Goal: Transaction & Acquisition: Purchase product/service

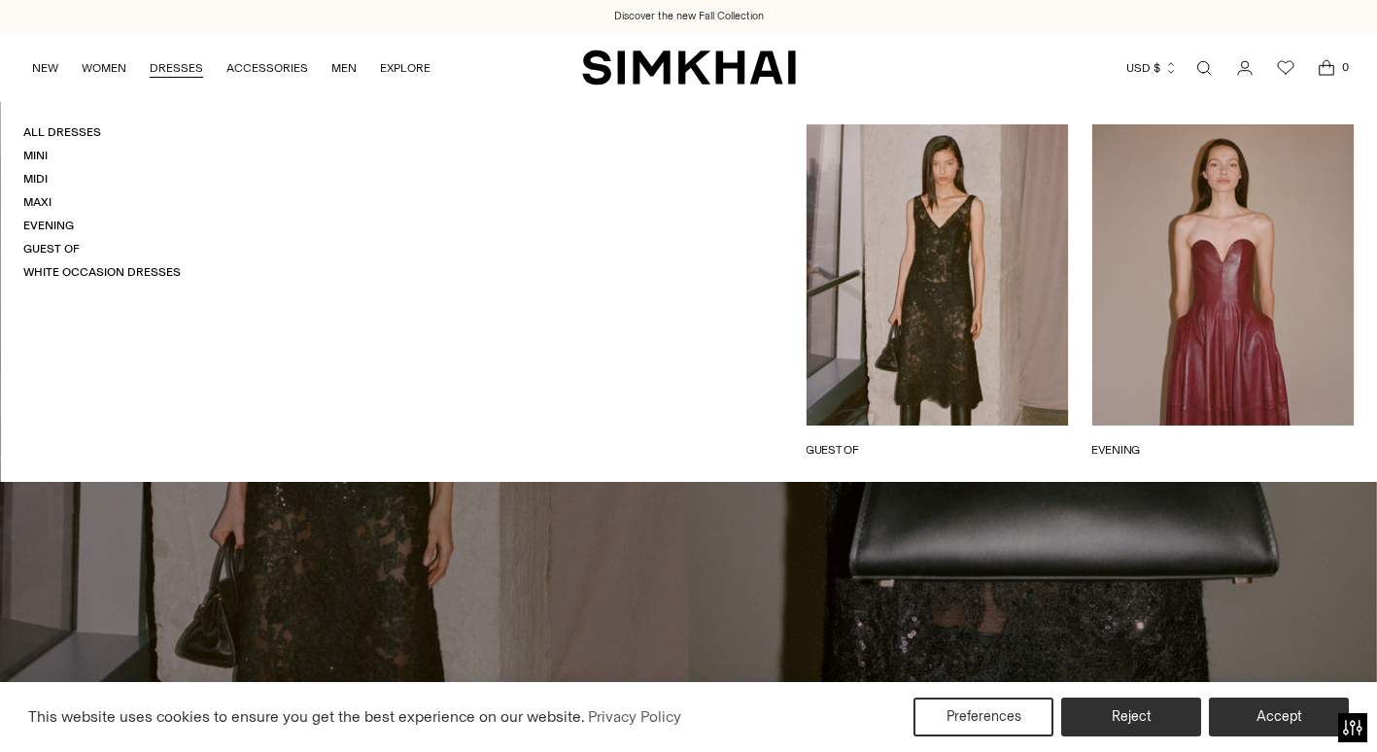
click at [191, 69] on link "DRESSES" at bounding box center [176, 68] width 53 height 43
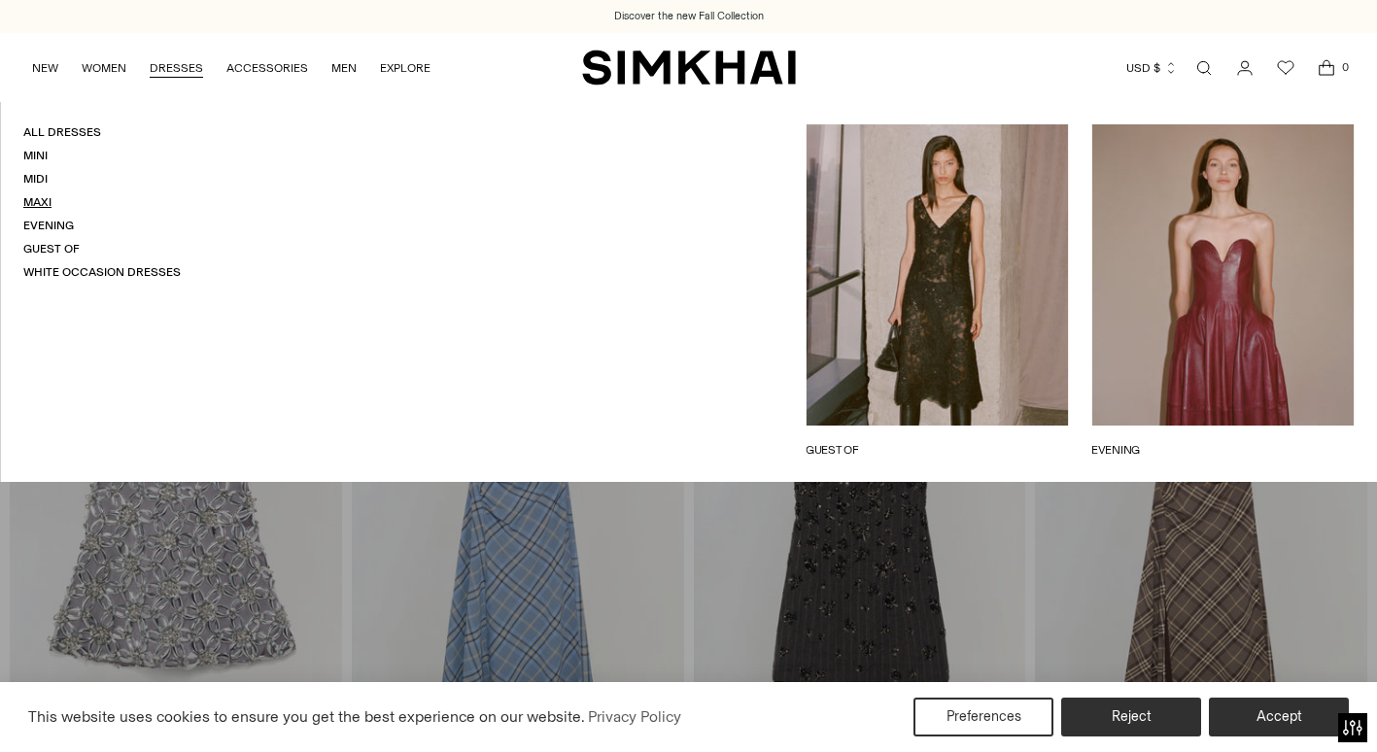
click at [50, 198] on link "Maxi" at bounding box center [37, 202] width 28 height 14
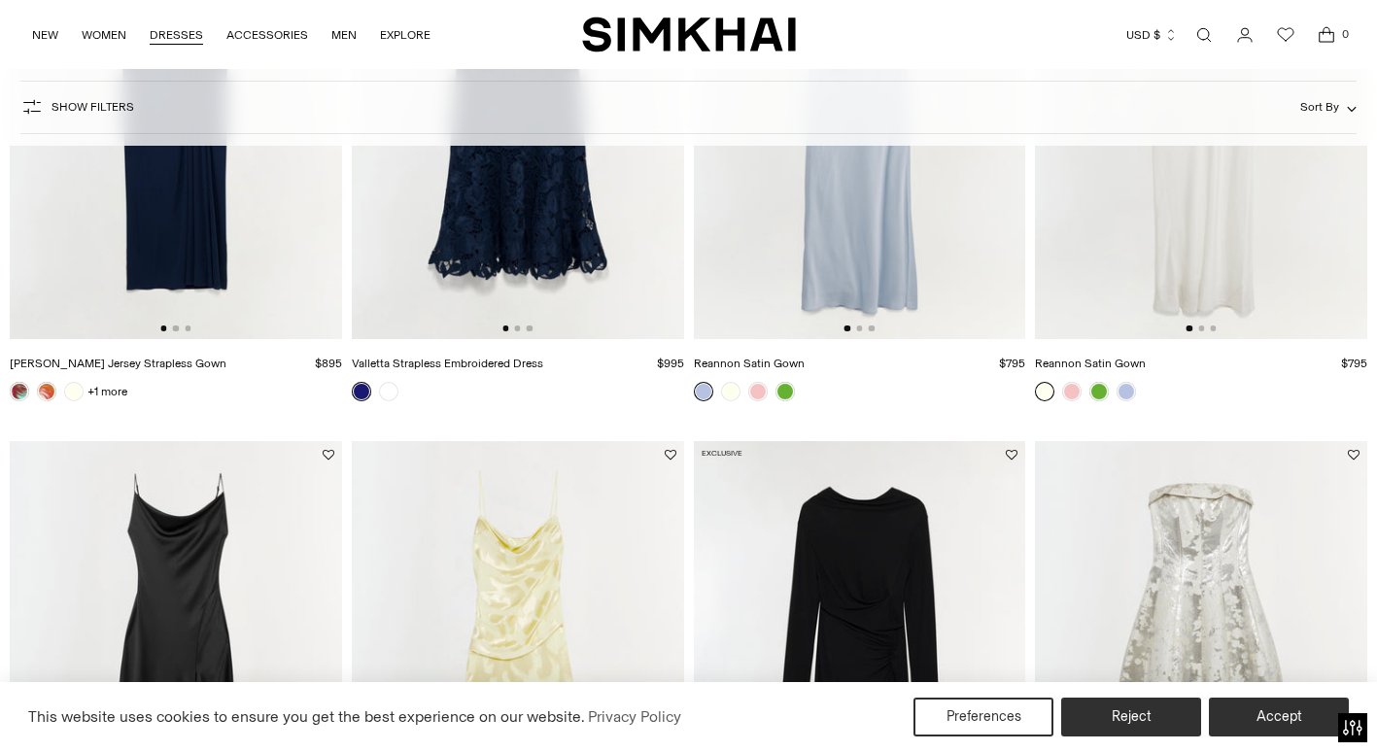
scroll to position [1018, 0]
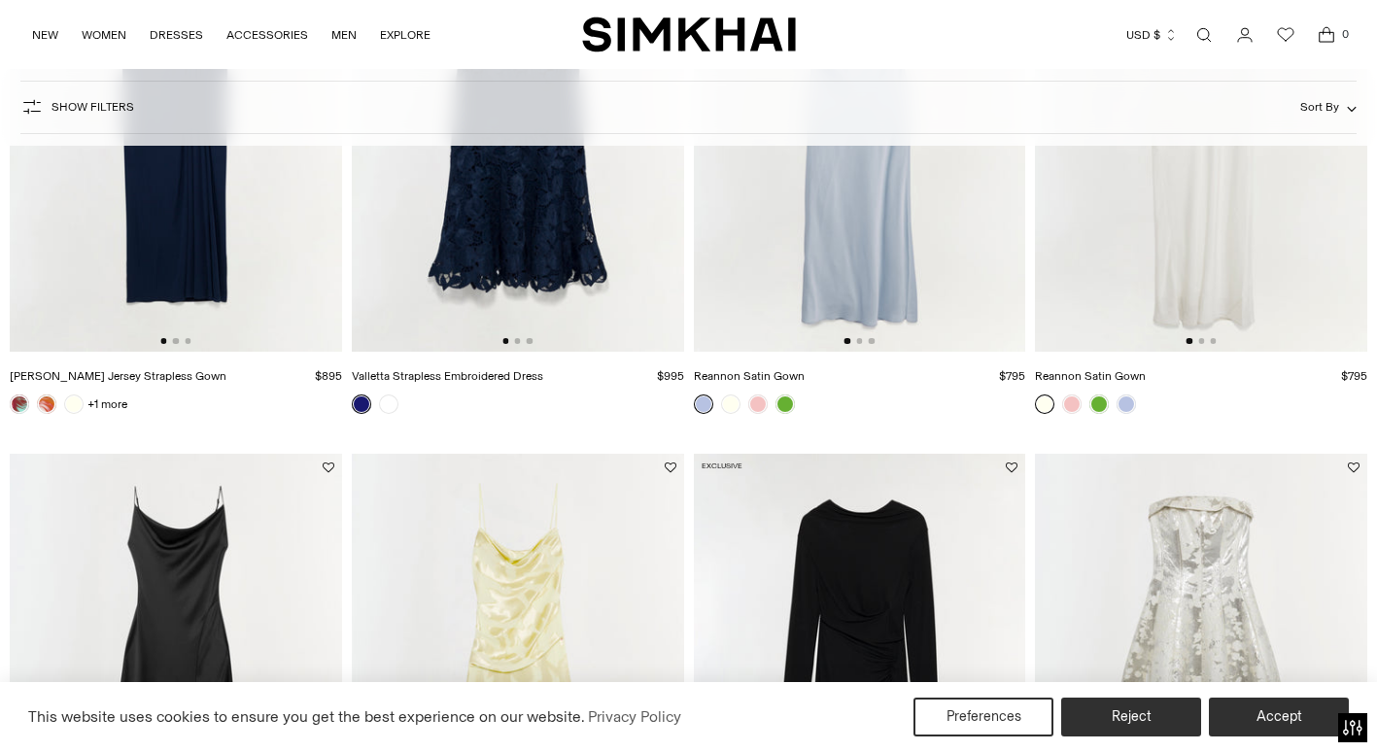
click at [53, 107] on span "Show Filters" at bounding box center [93, 107] width 83 height 14
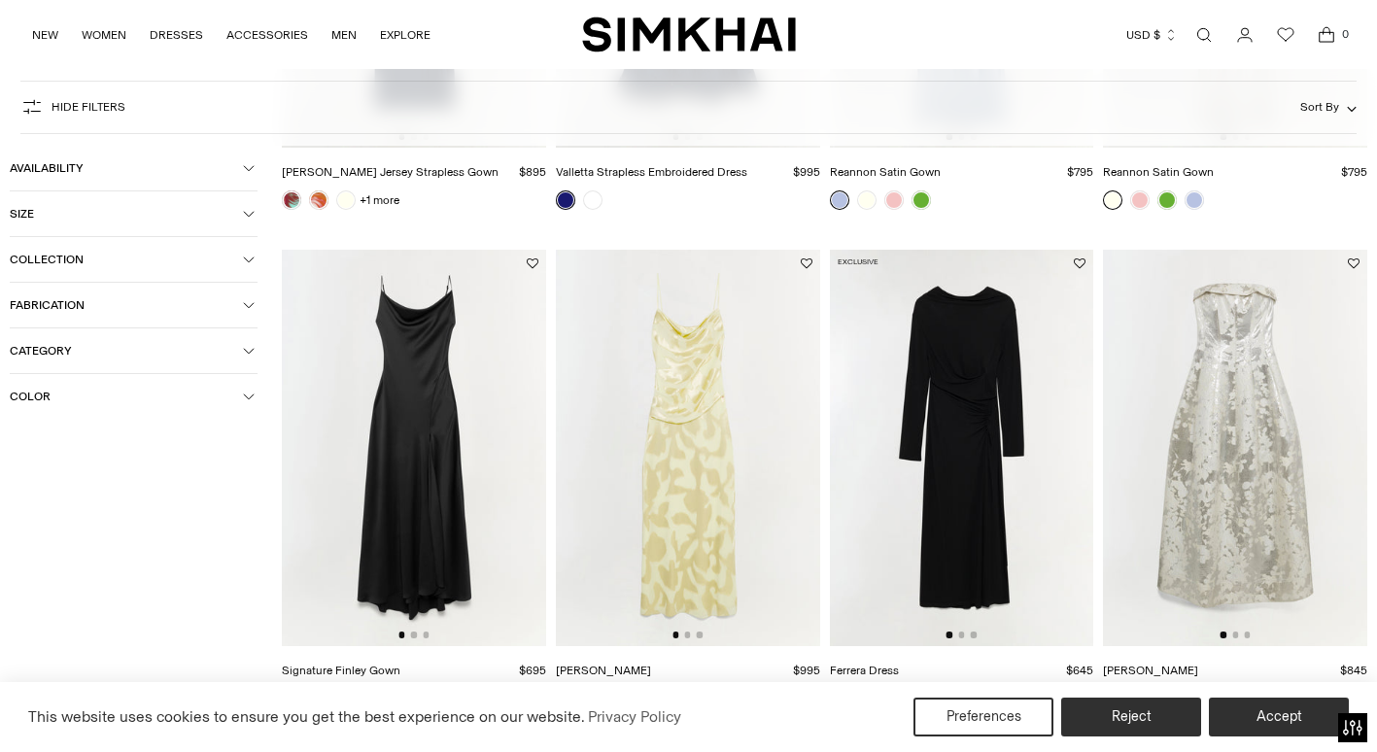
click at [244, 217] on button "Size" at bounding box center [134, 213] width 248 height 45
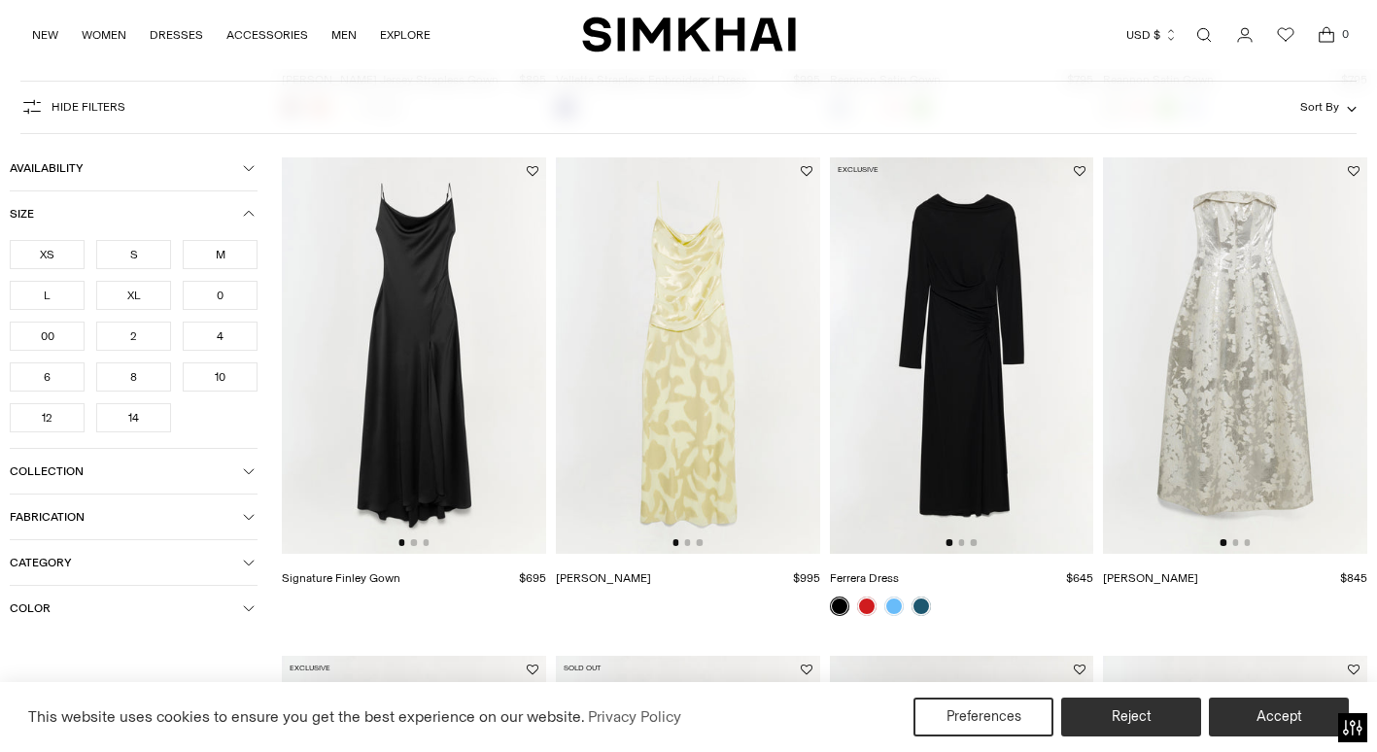
scroll to position [1115, 0]
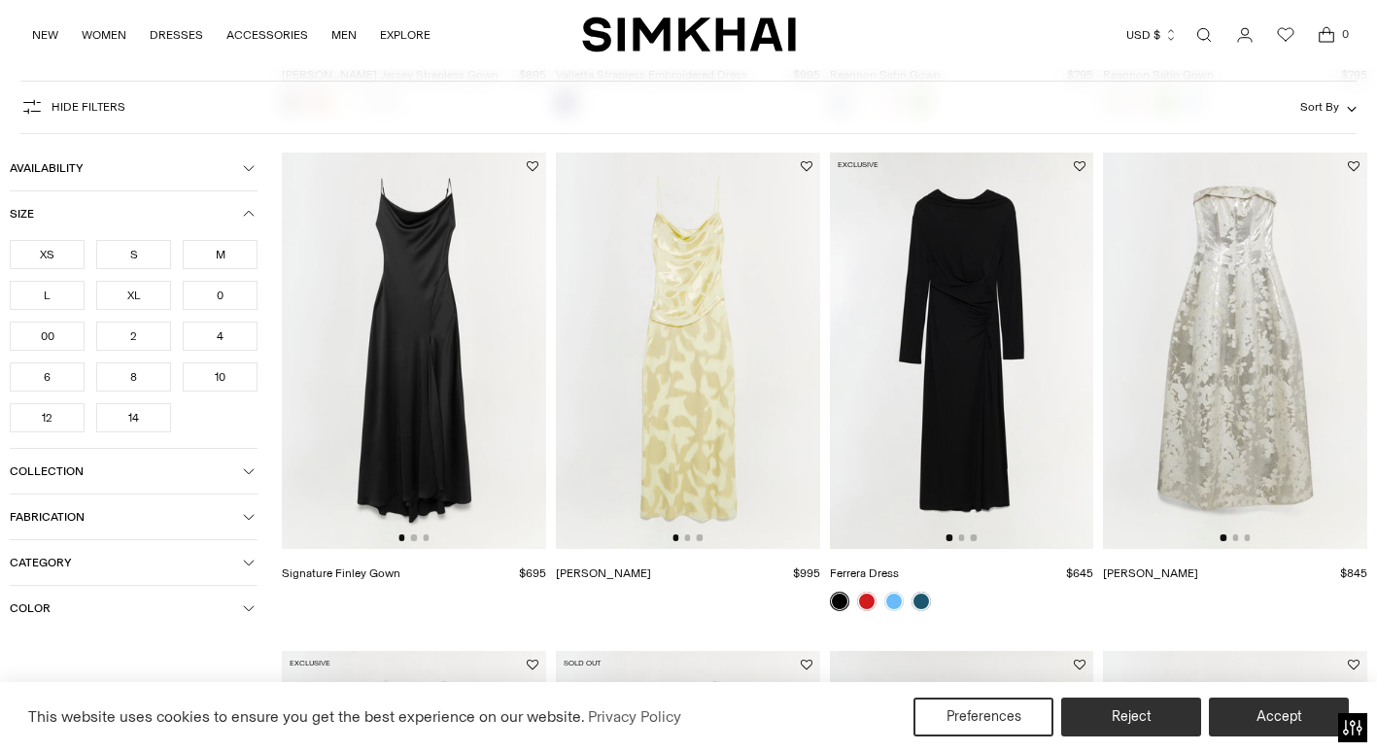
click at [242, 557] on span "Category" at bounding box center [126, 563] width 233 height 14
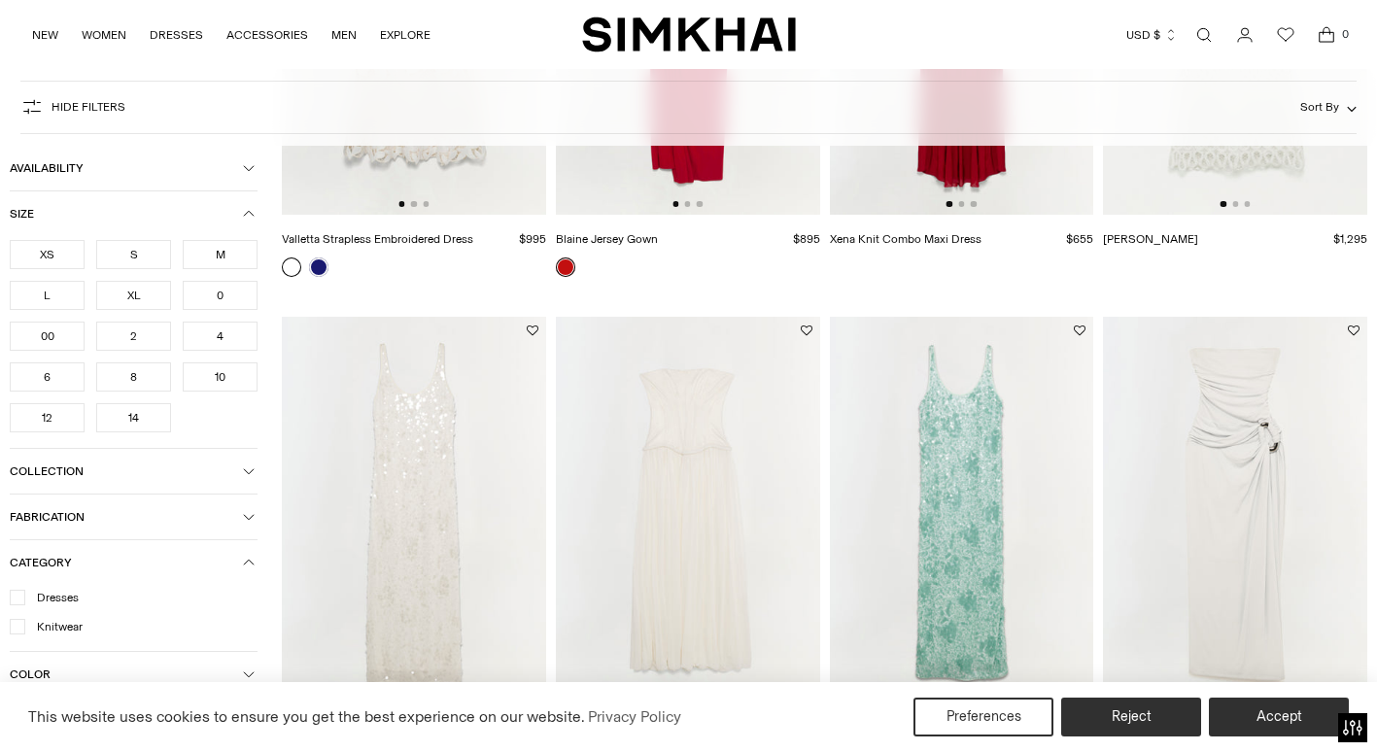
scroll to position [2475, 0]
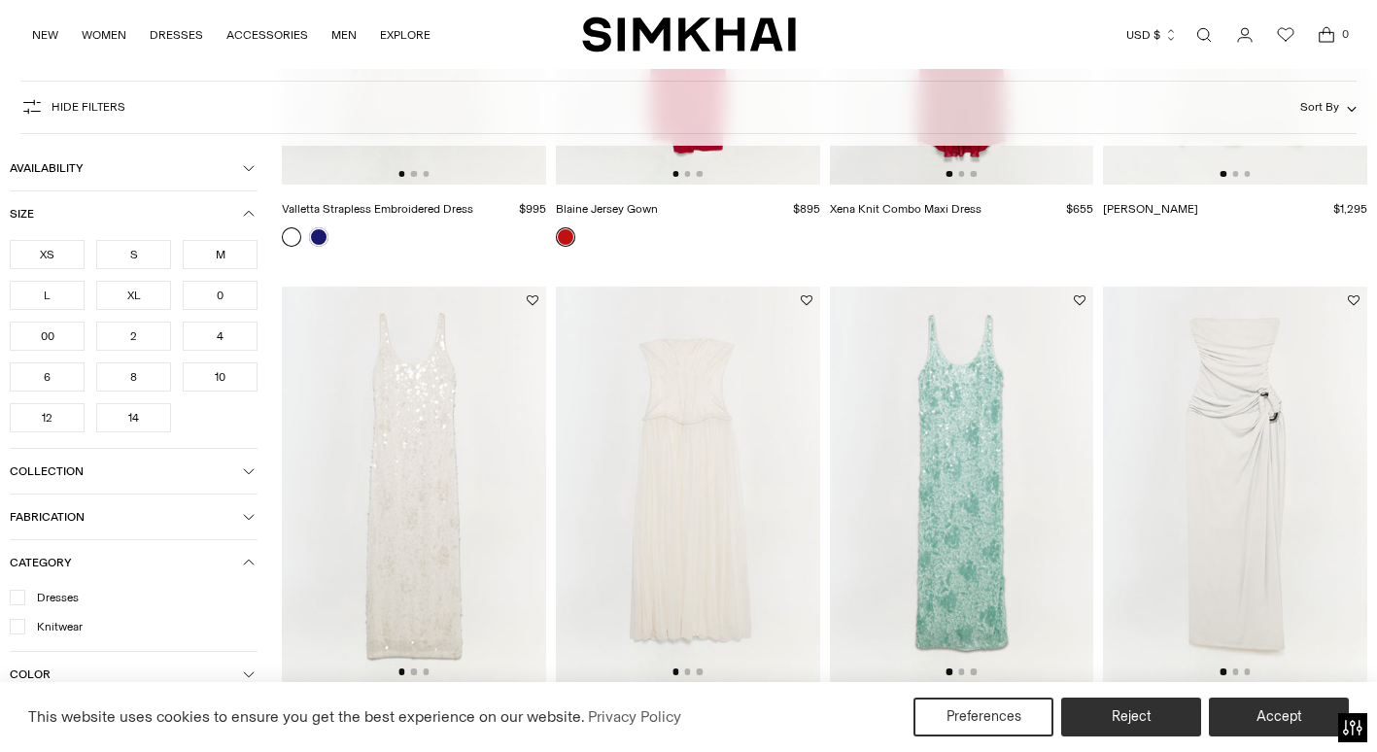
click at [253, 671] on icon "button" at bounding box center [249, 675] width 12 height 12
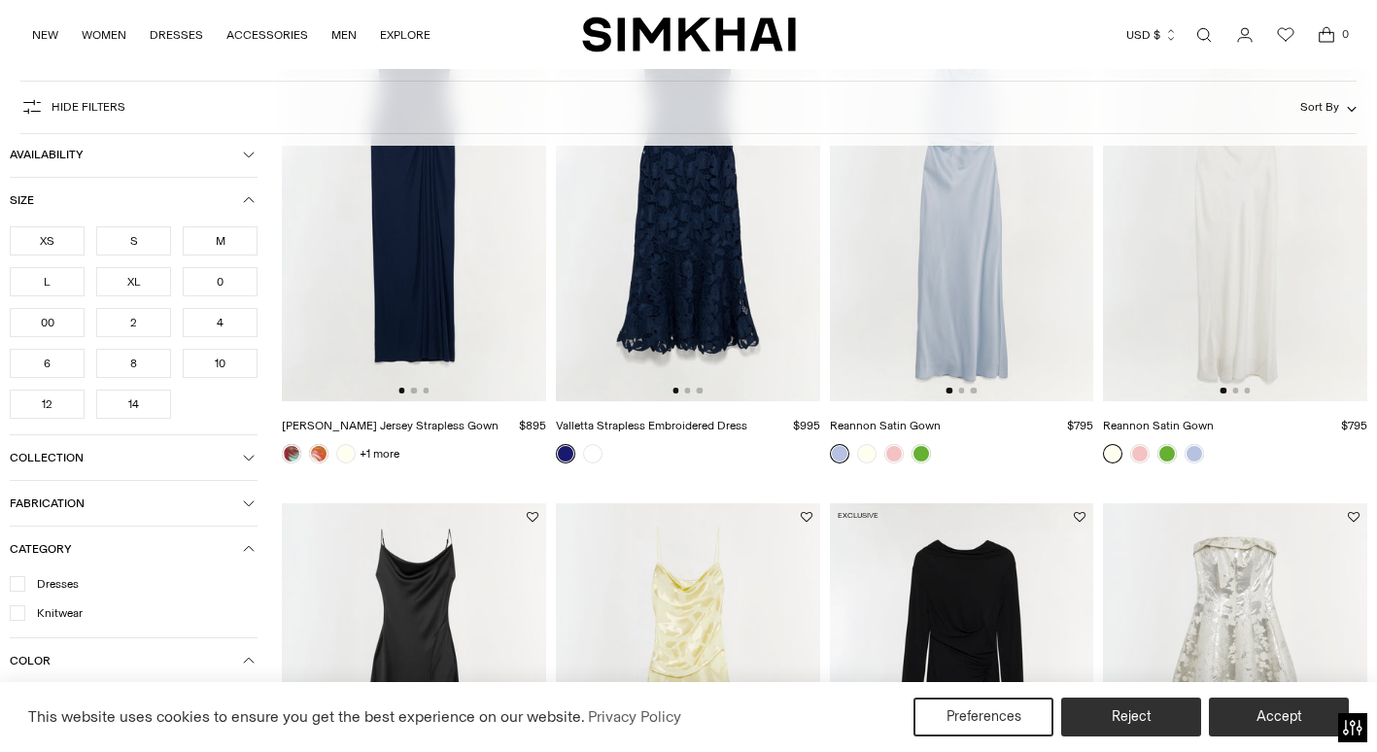
scroll to position [680, 0]
